Goal: Task Accomplishment & Management: Use online tool/utility

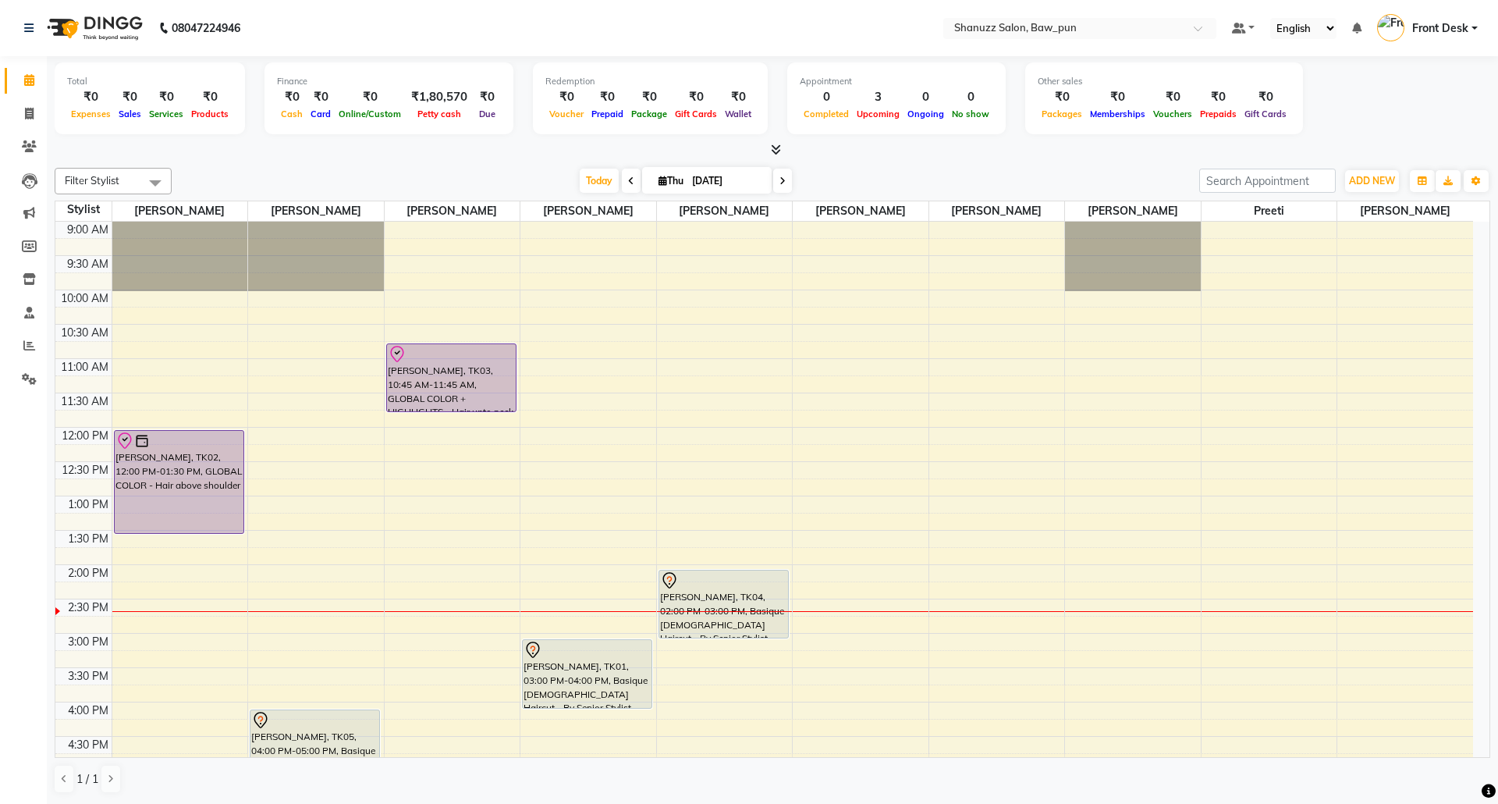
scroll to position [104, 0]
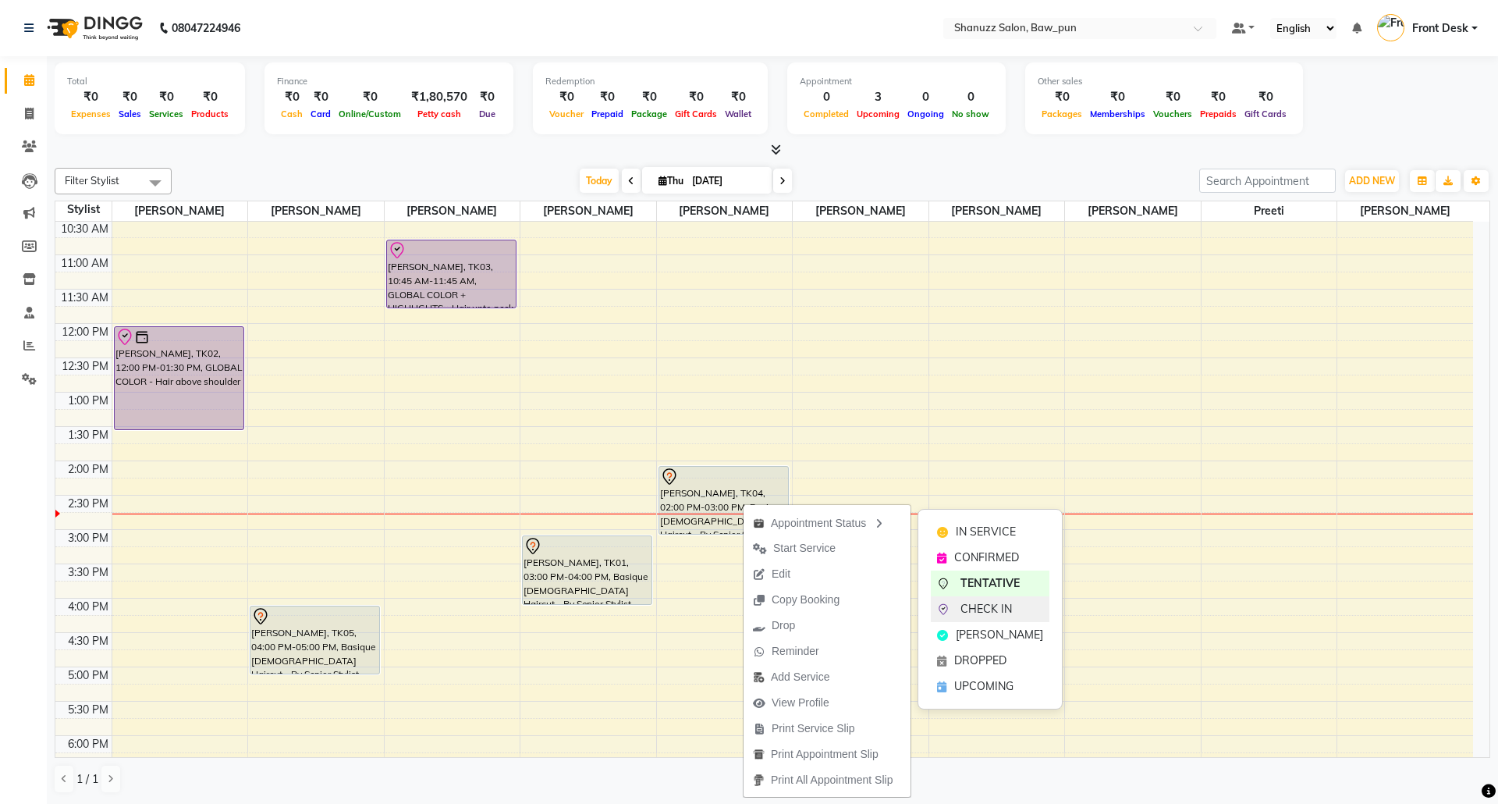
click at [991, 609] on span "CHECK IN" at bounding box center [987, 609] width 52 height 16
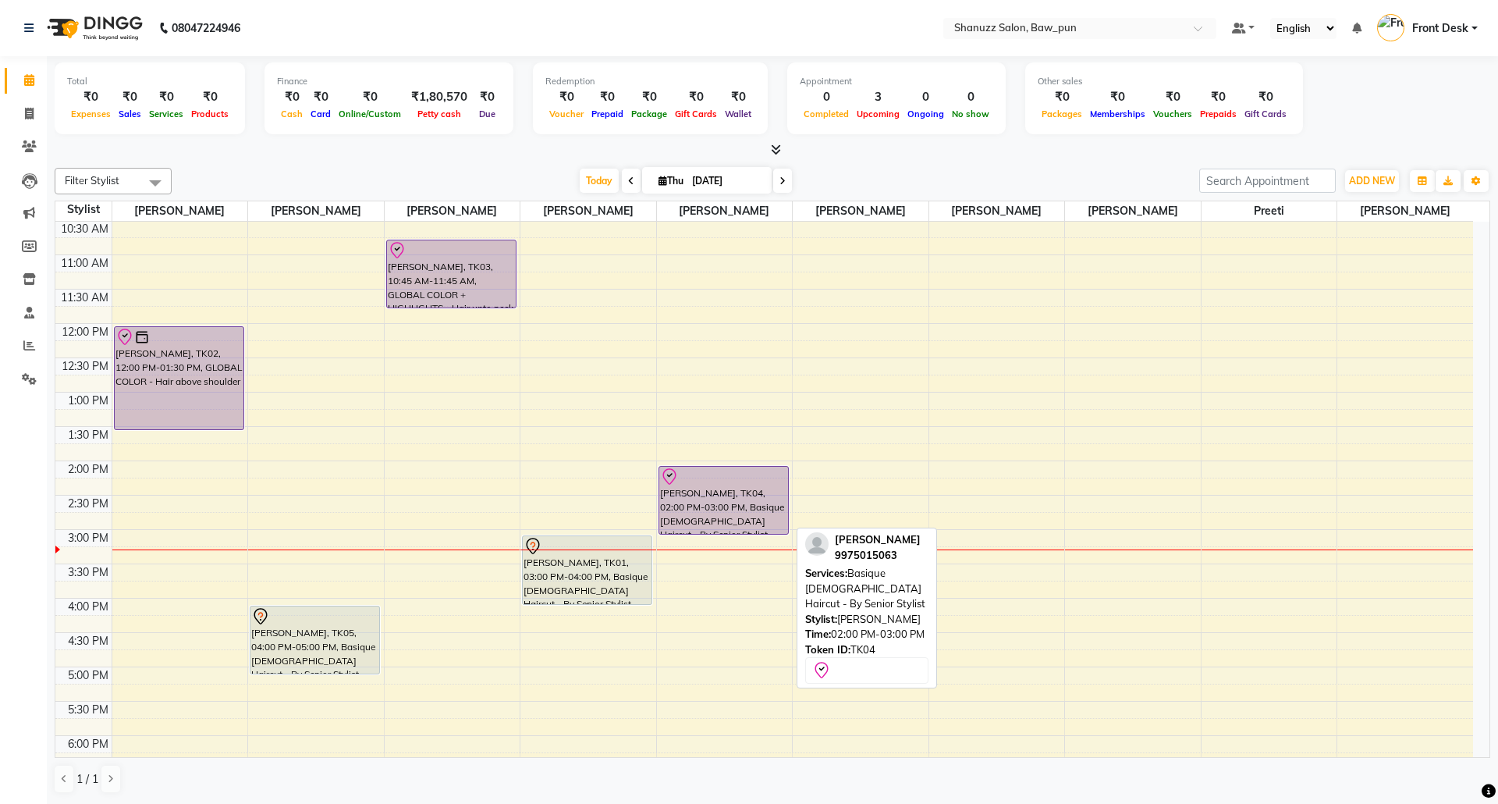
click at [718, 503] on div "[PERSON_NAME], TK04, 02:00 PM-03:00 PM, Basique [DEMOGRAPHIC_DATA] Haircut - By…" at bounding box center [723, 500] width 129 height 67
select select "8"
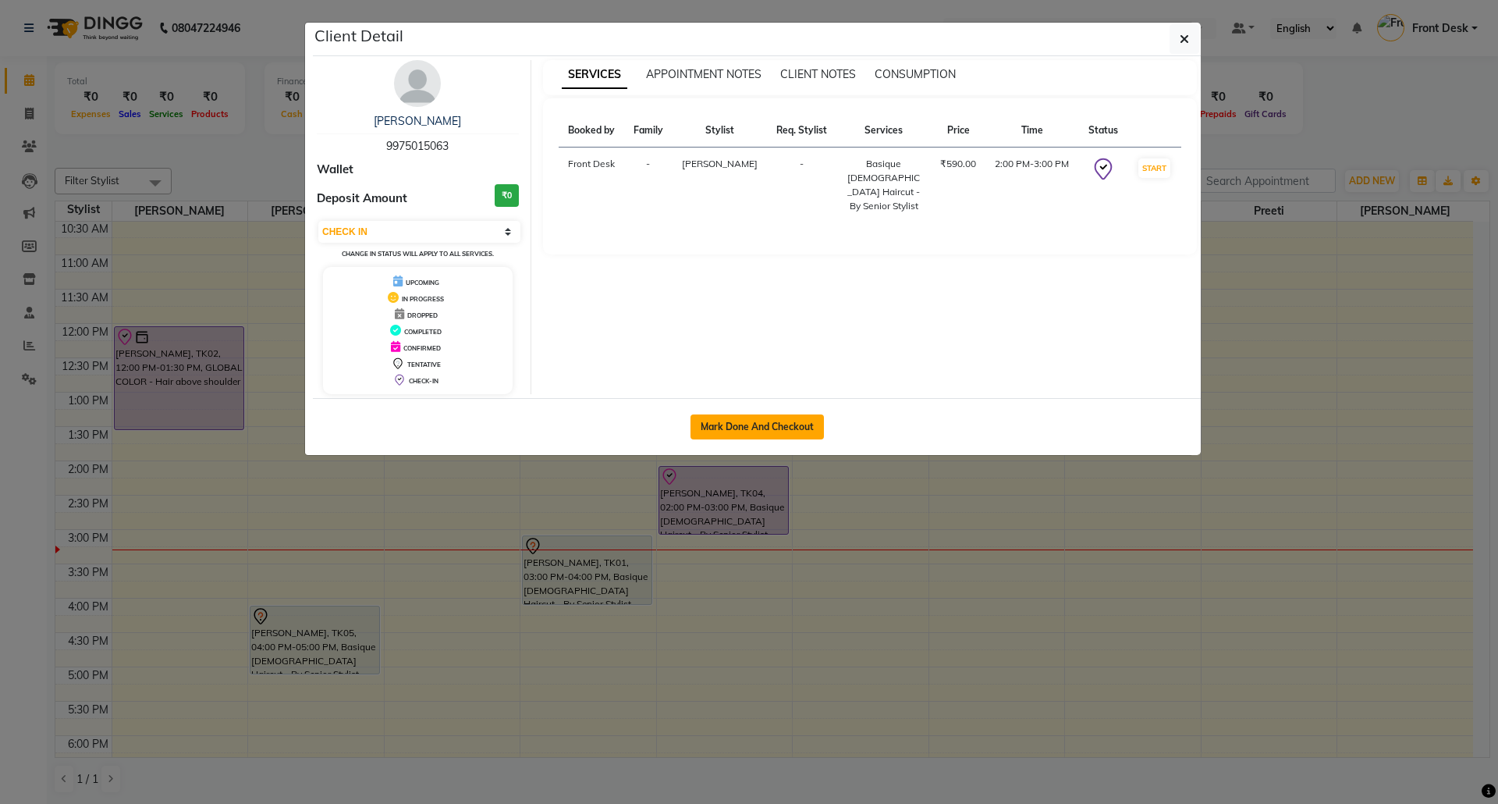
click at [762, 421] on button "Mark Done And Checkout" at bounding box center [757, 426] width 133 height 25
select select "service"
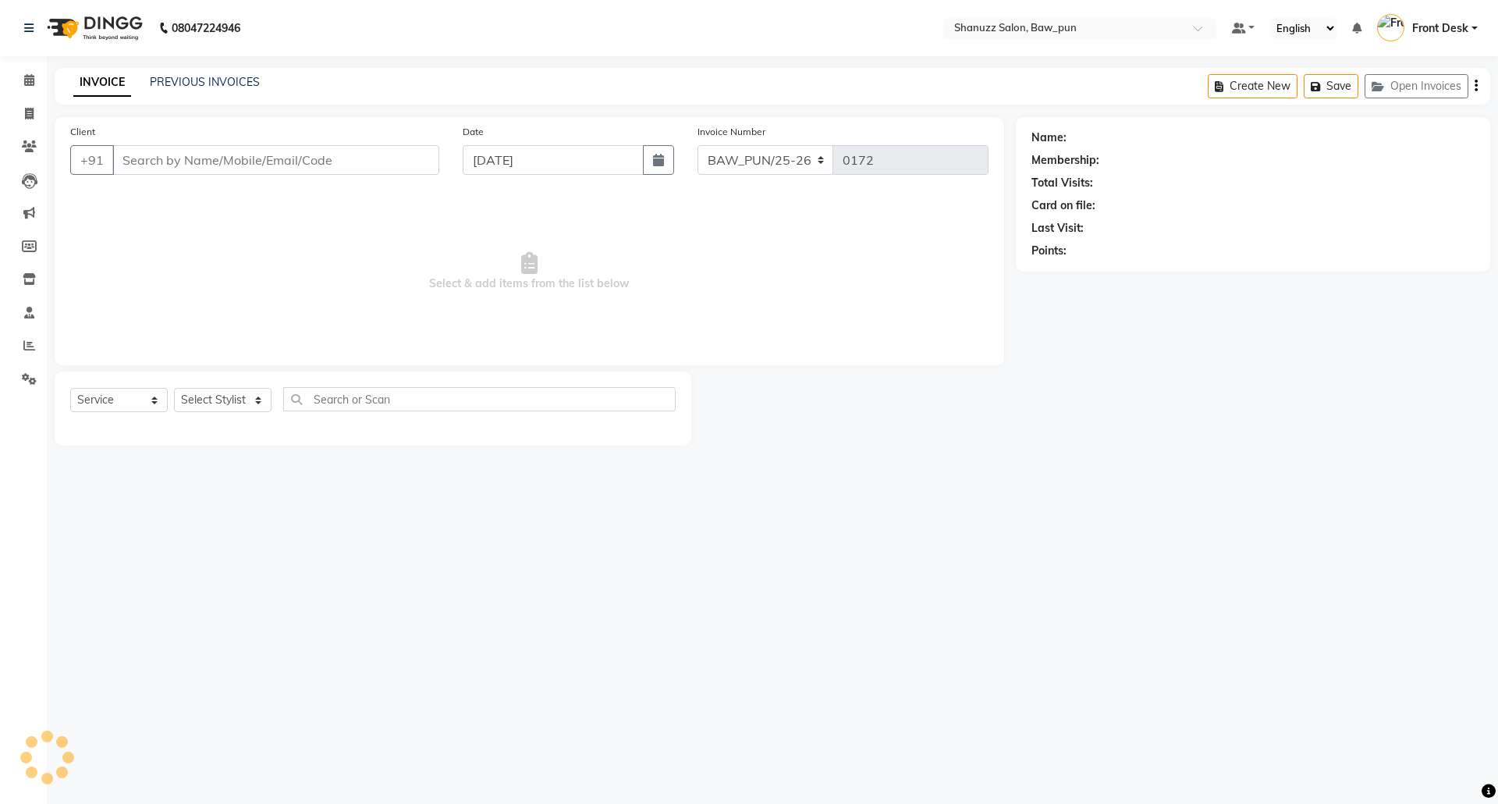
type input "9975015063"
select select "91884"
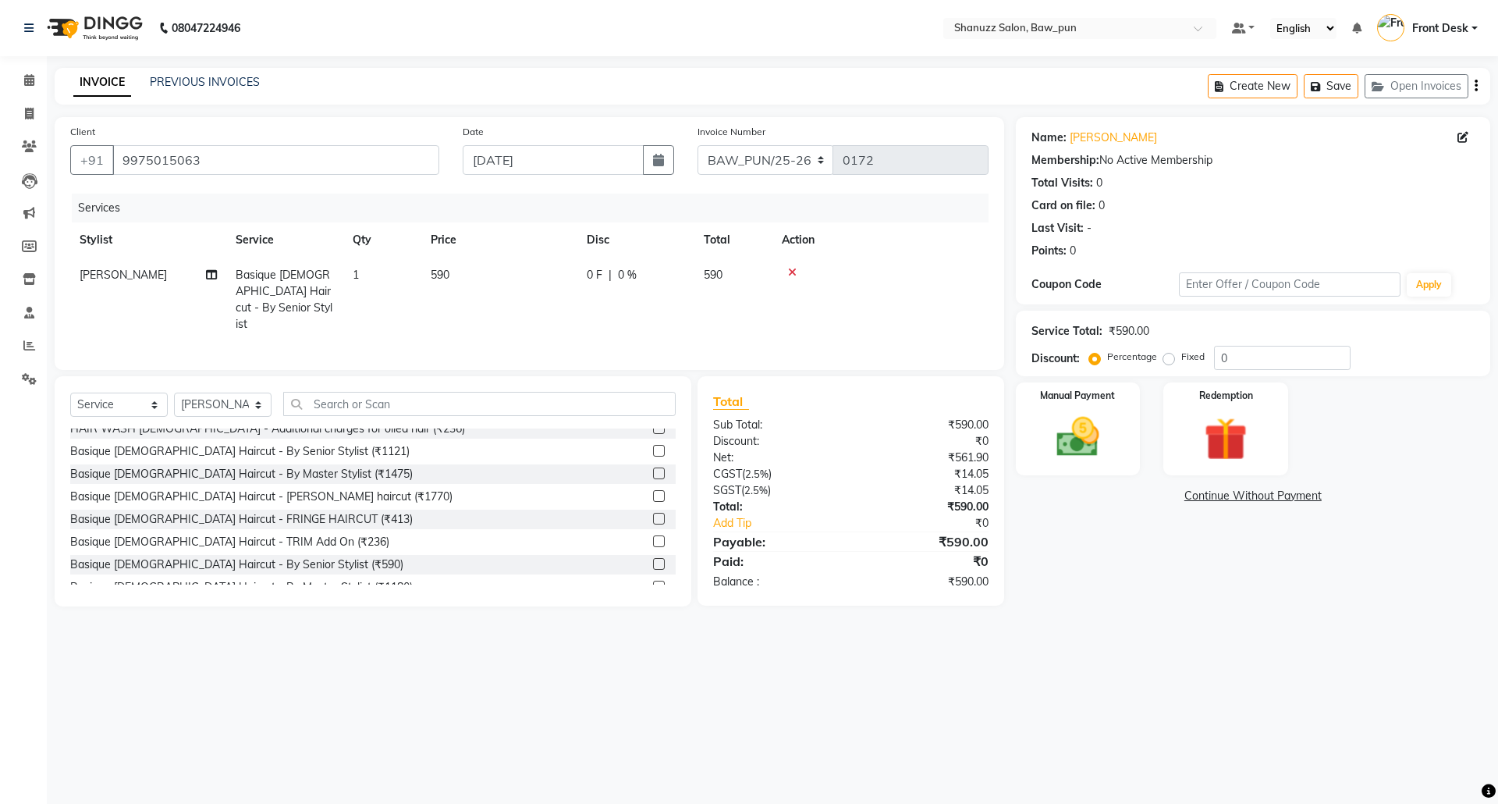
scroll to position [312, 0]
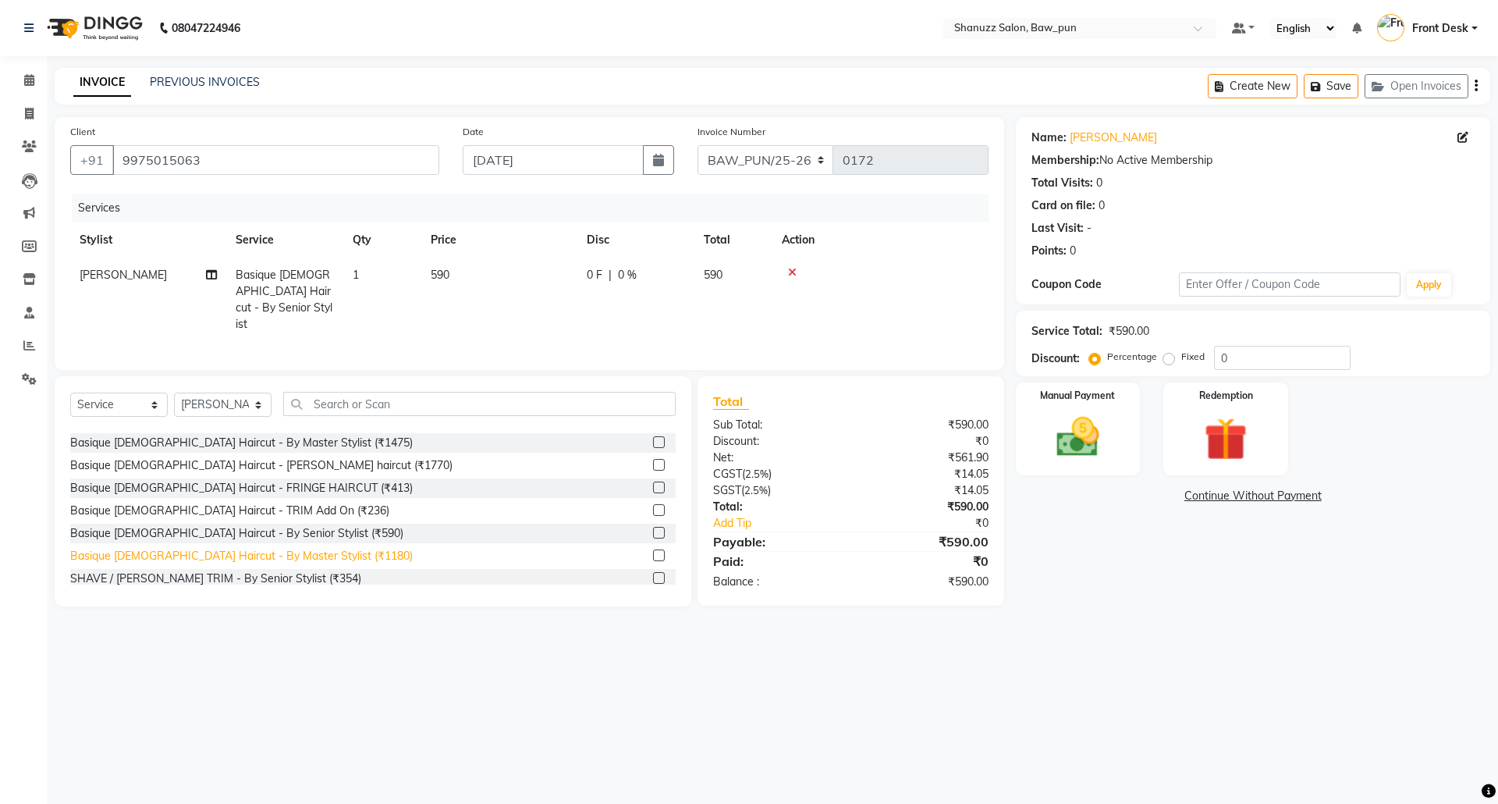
click at [298, 554] on div "Basique [DEMOGRAPHIC_DATA] Haircut - By Master Stylist (₹1180)" at bounding box center [241, 556] width 343 height 16
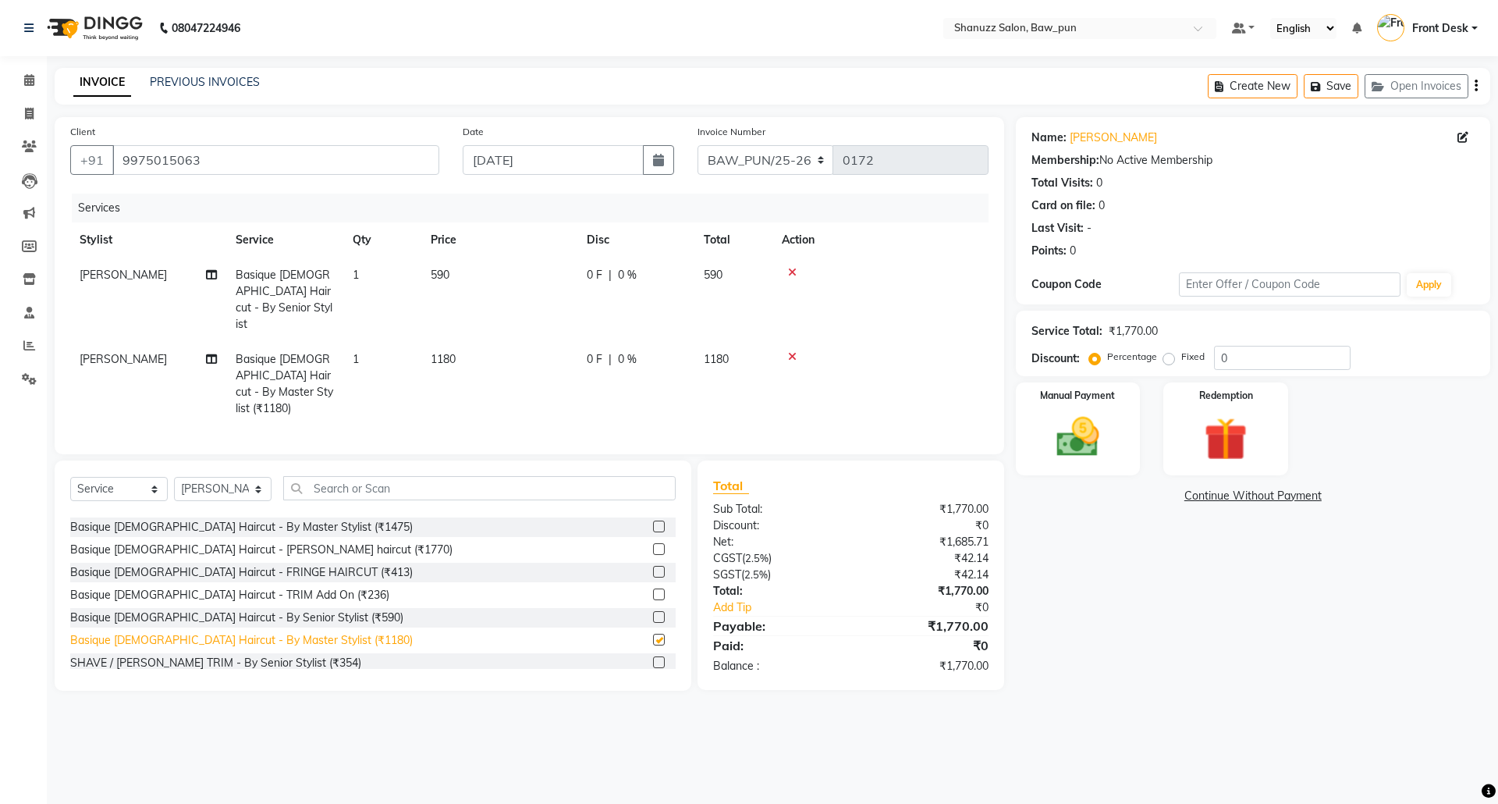
checkbox input "false"
click at [791, 275] on icon at bounding box center [792, 272] width 9 height 11
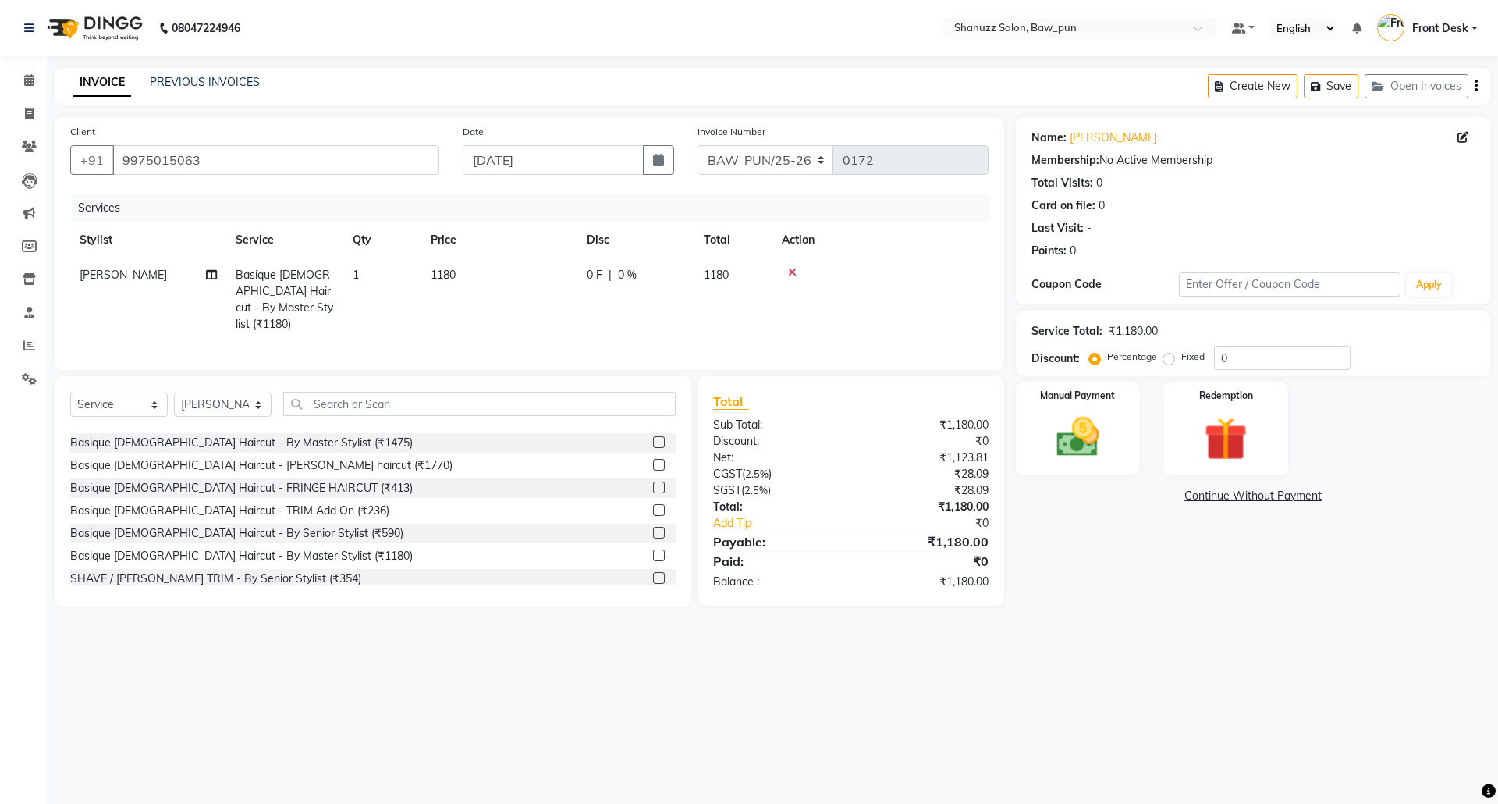
click at [82, 284] on td "[PERSON_NAME]" at bounding box center [148, 300] width 156 height 84
select select "91884"
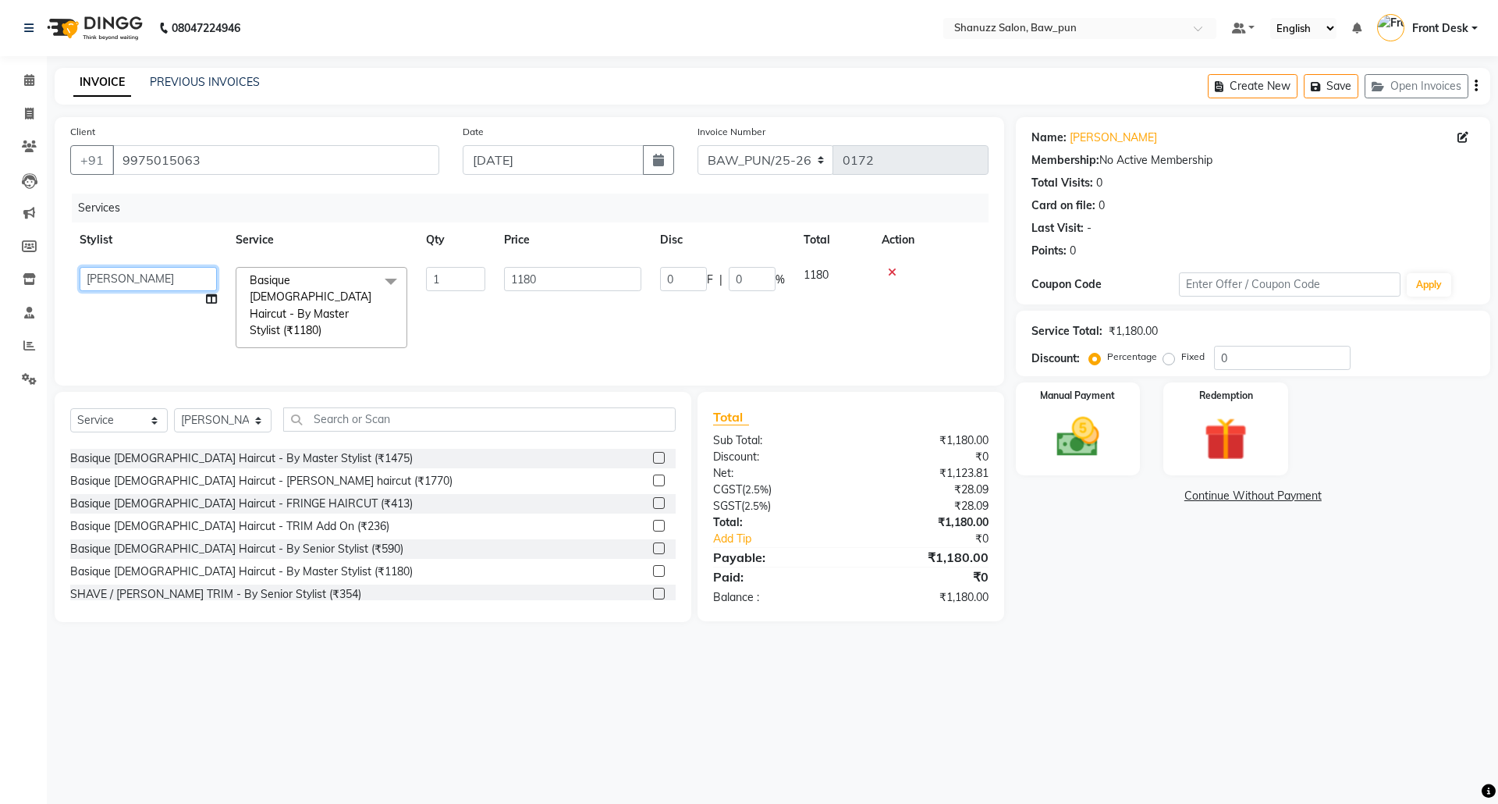
click at [100, 282] on select "[PERSON_NAME] AMIT [PERSON_NAME] Front Desk [PERSON_NAME] [PERSON_NAME] [PERSON…" at bounding box center [148, 279] width 137 height 24
select select "91887"
click at [1088, 431] on img at bounding box center [1078, 437] width 73 height 52
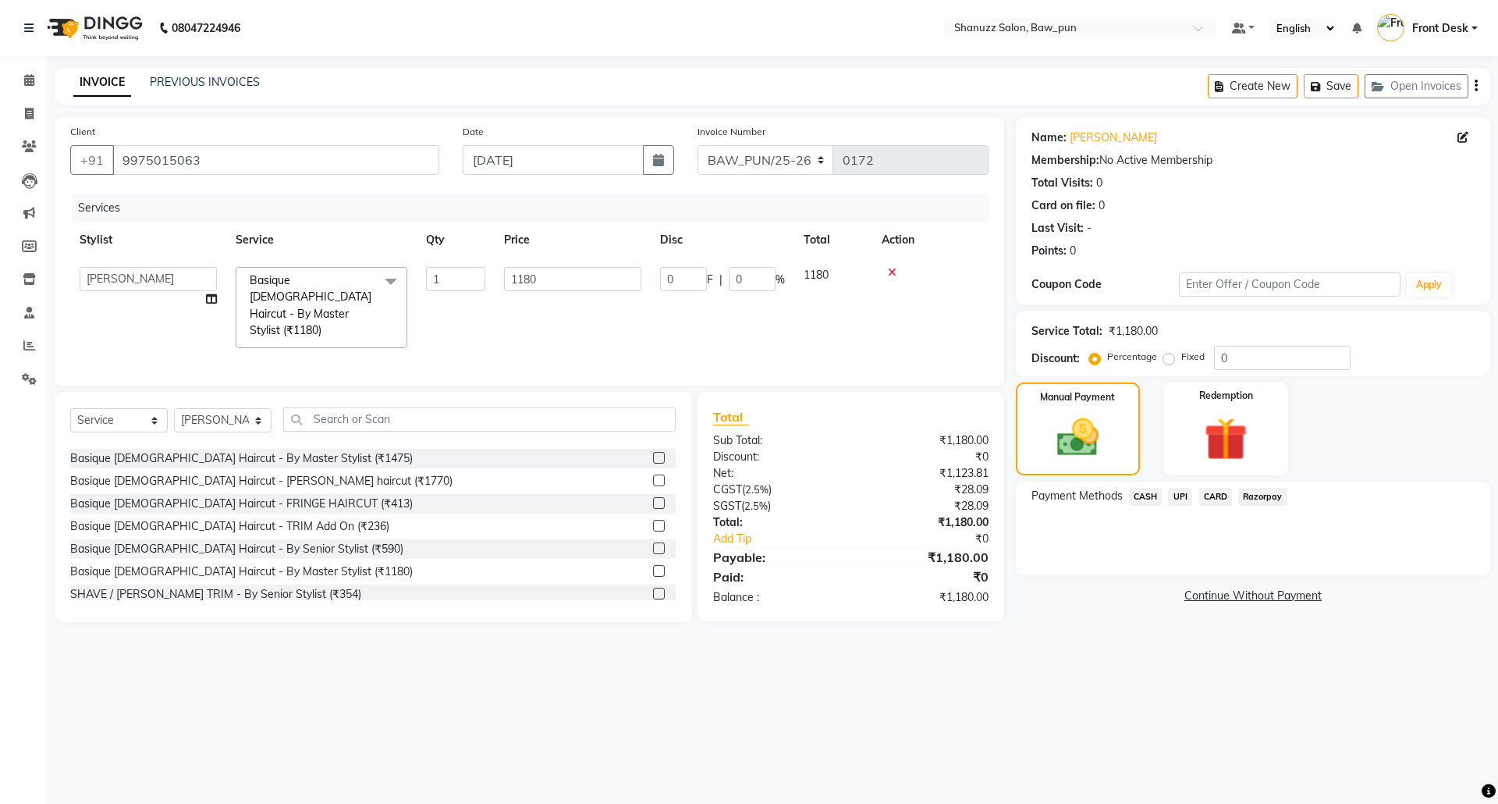
click at [1178, 495] on span "UPI" at bounding box center [1180, 497] width 24 height 18
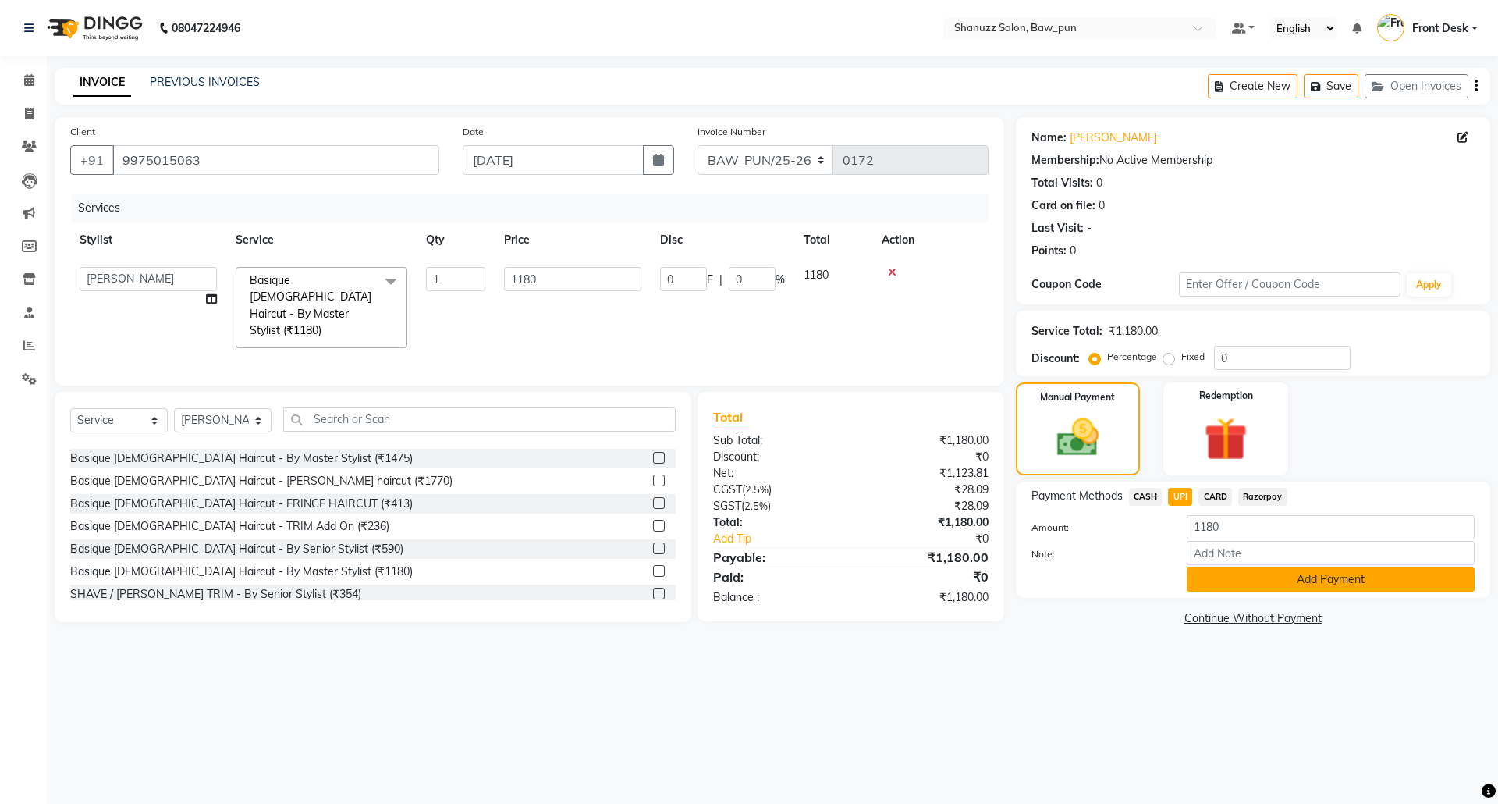
click at [1339, 582] on button "Add Payment" at bounding box center [1331, 579] width 288 height 24
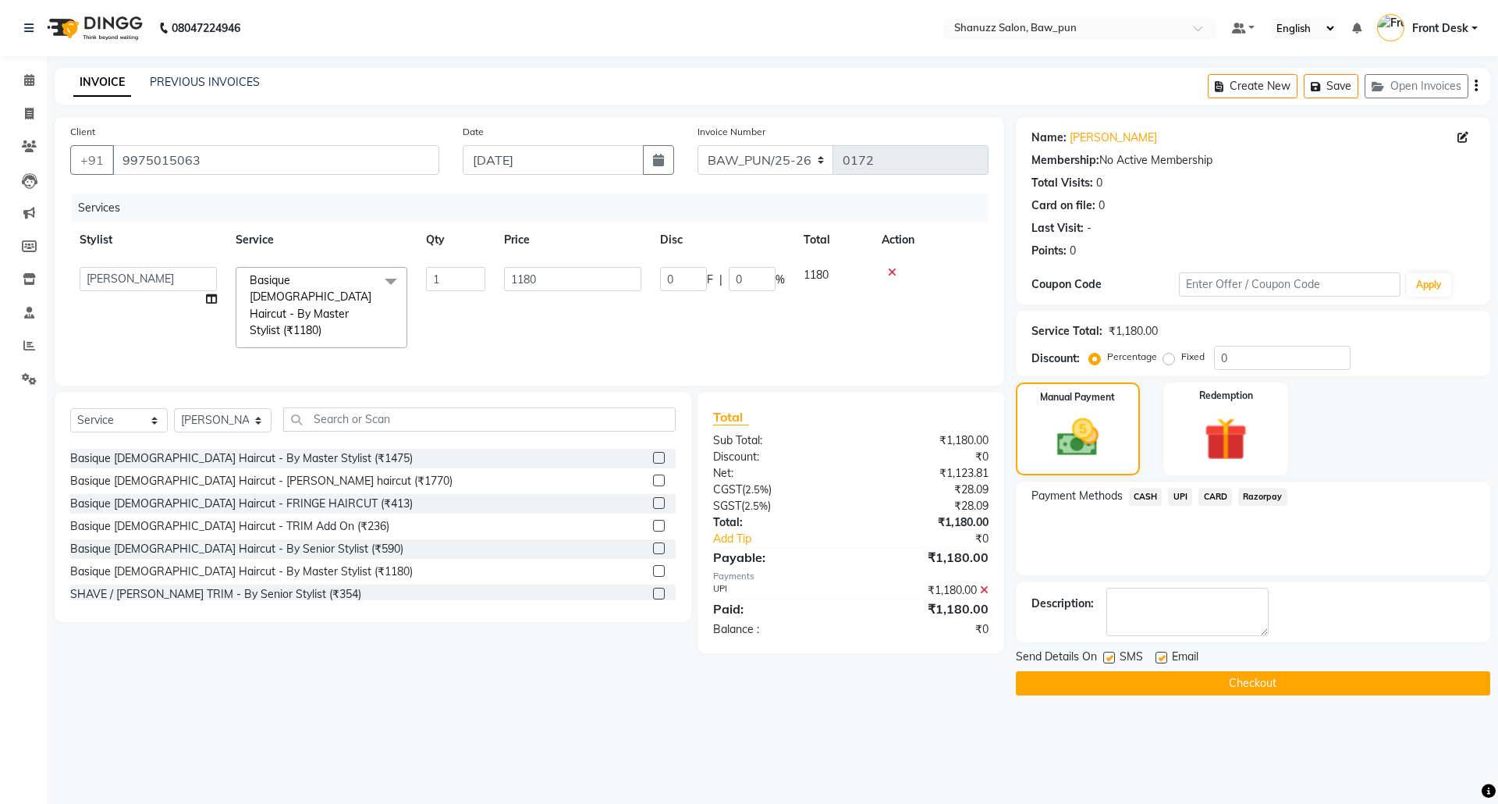
click at [1160, 660] on label at bounding box center [1162, 658] width 12 height 12
click at [1160, 660] on input "checkbox" at bounding box center [1161, 658] width 10 height 10
checkbox input "false"
click at [1259, 682] on button "Checkout" at bounding box center [1253, 683] width 475 height 24
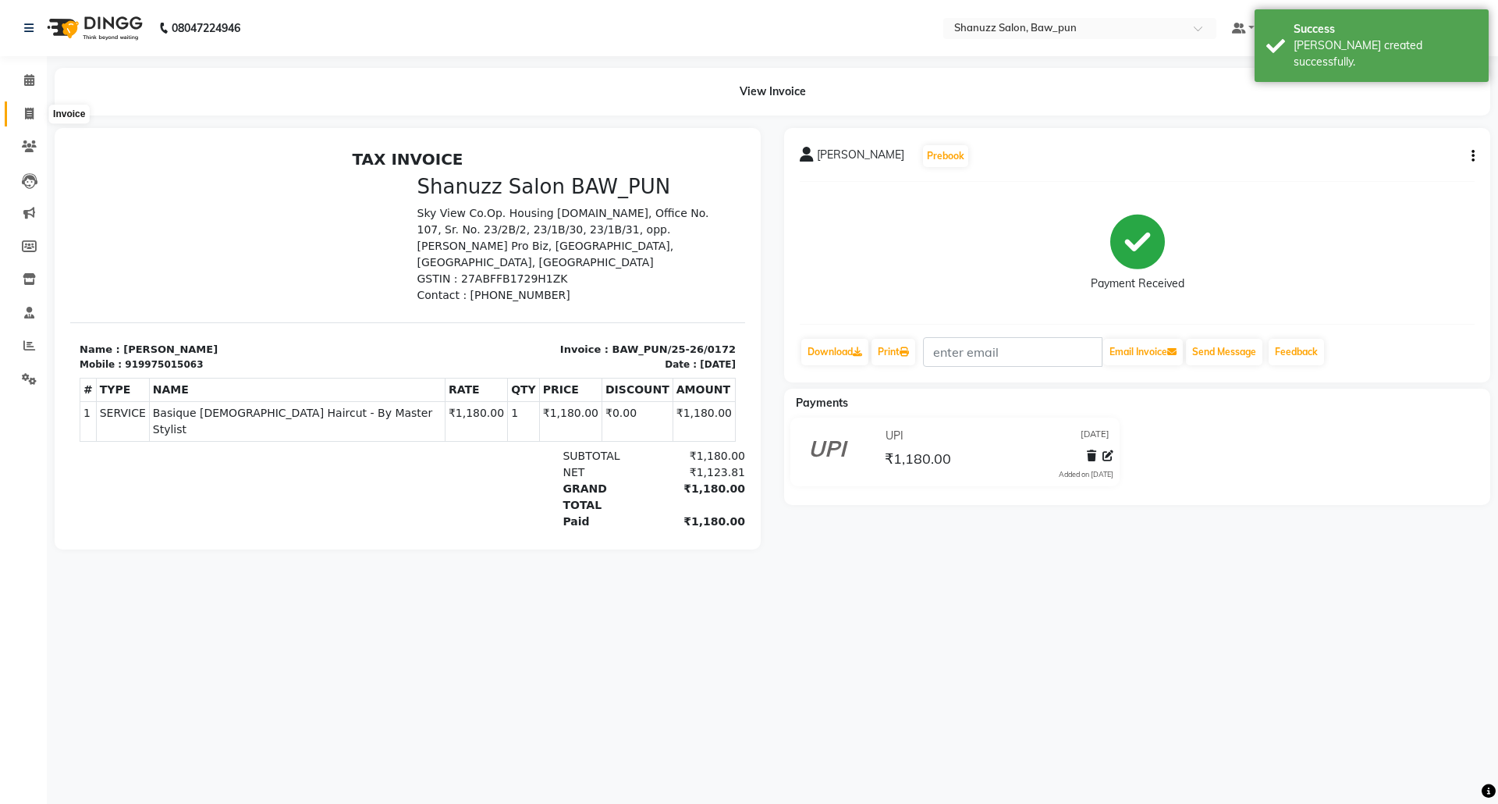
click at [28, 112] on icon at bounding box center [29, 114] width 9 height 12
select select "service"
